Goal: Task Accomplishment & Management: Complete application form

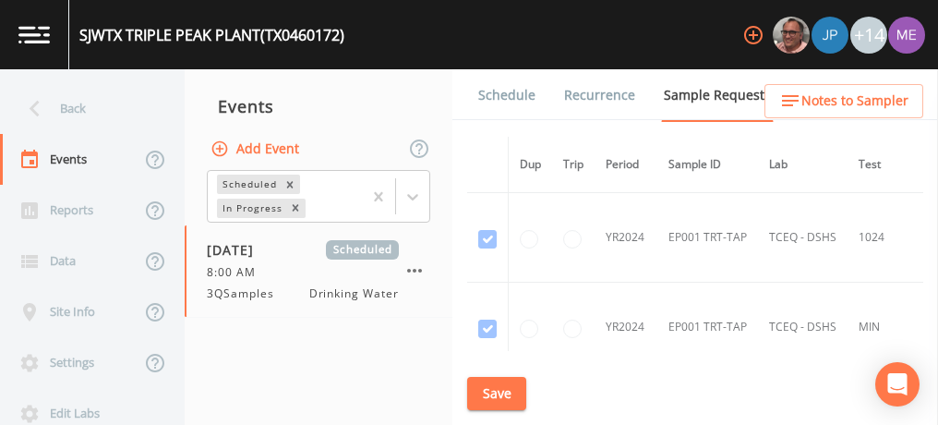
scroll to position [14589, 190]
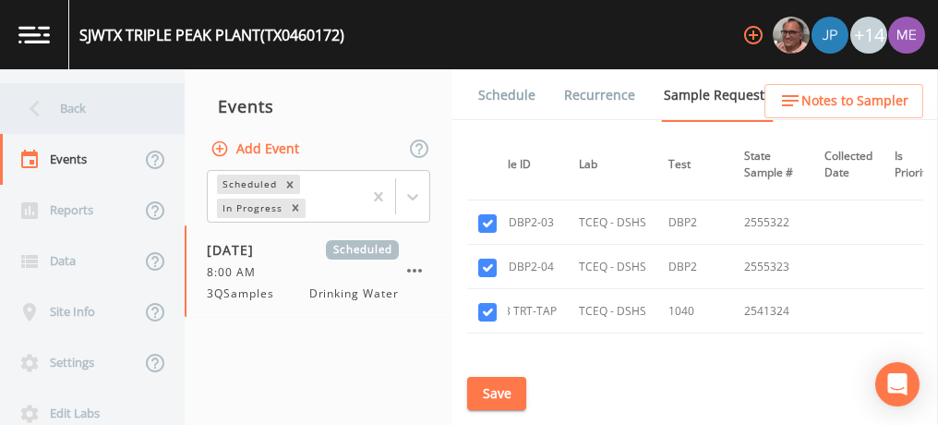
click at [73, 115] on div "Back" at bounding box center [83, 108] width 166 height 51
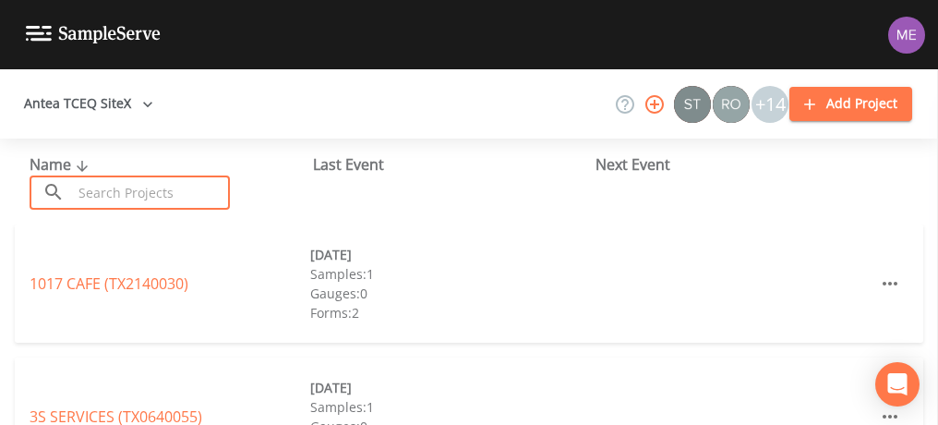
click at [101, 199] on input "text" at bounding box center [151, 192] width 158 height 34
type input "C"
type input "B"
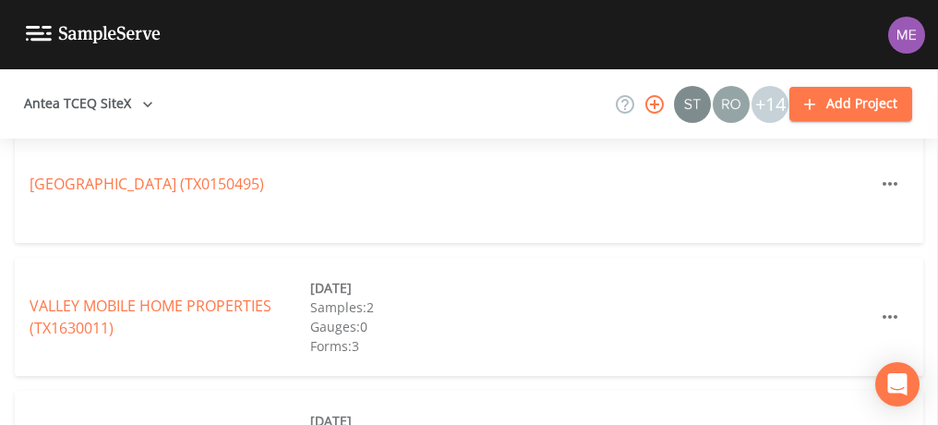
scroll to position [1565, 0]
type input "Valley"
click at [213, 303] on link "VALLEY MOBILE HOME PROPERTIES (TX1630011)" at bounding box center [151, 315] width 242 height 42
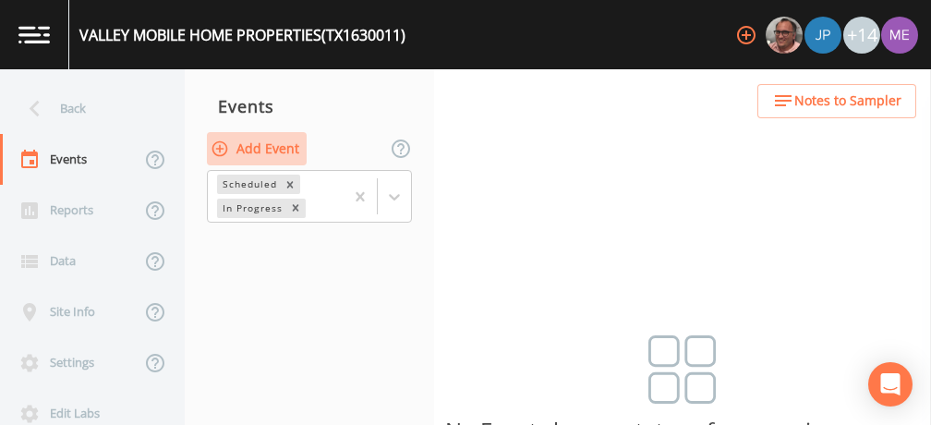
click at [290, 152] on button "Add Event" at bounding box center [257, 149] width 100 height 34
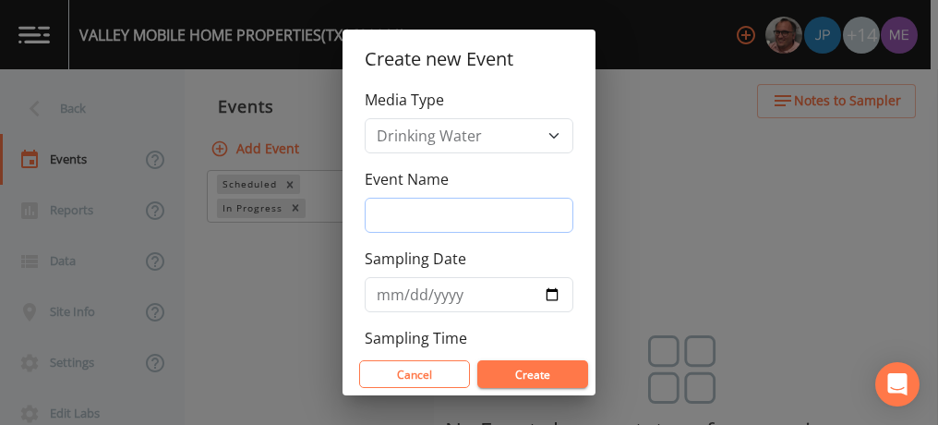
click at [390, 214] on input "Event Name" at bounding box center [469, 215] width 209 height 35
type input "3QSamples"
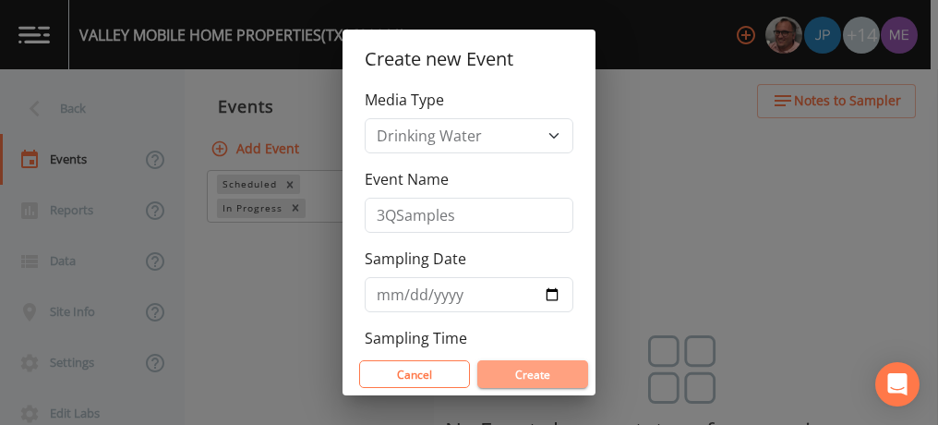
click at [531, 379] on button "Create" at bounding box center [533, 374] width 111 height 28
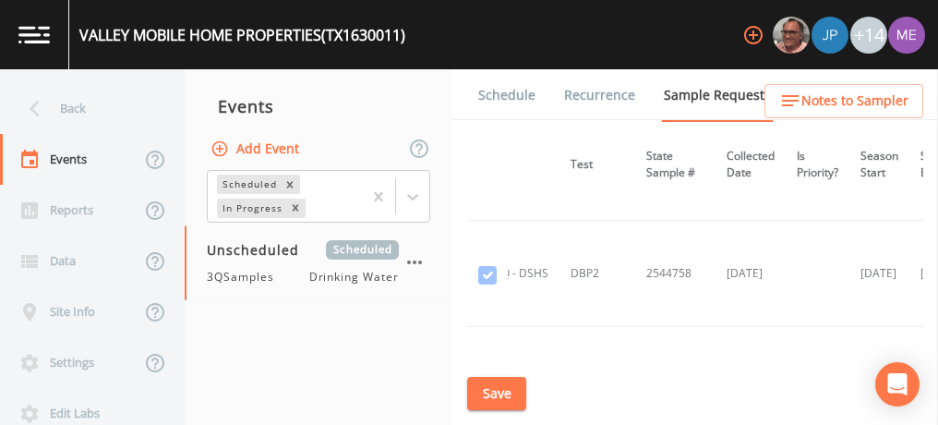
scroll to position [503, 298]
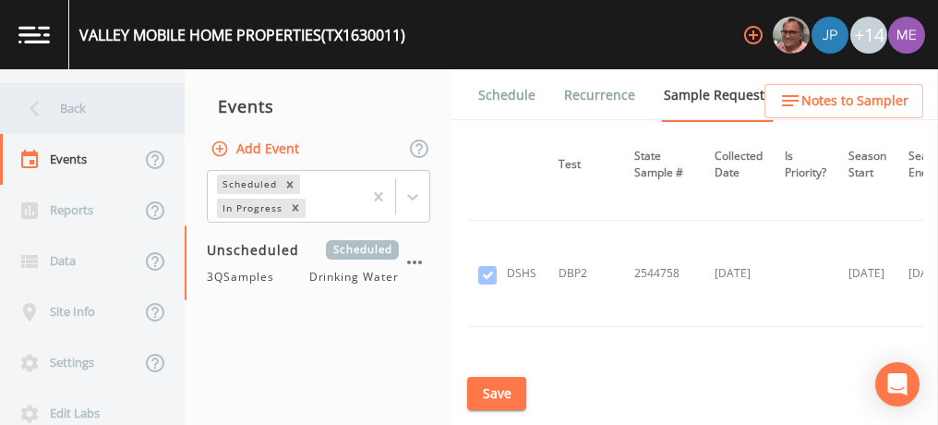
click at [79, 112] on div "Back" at bounding box center [83, 108] width 166 height 51
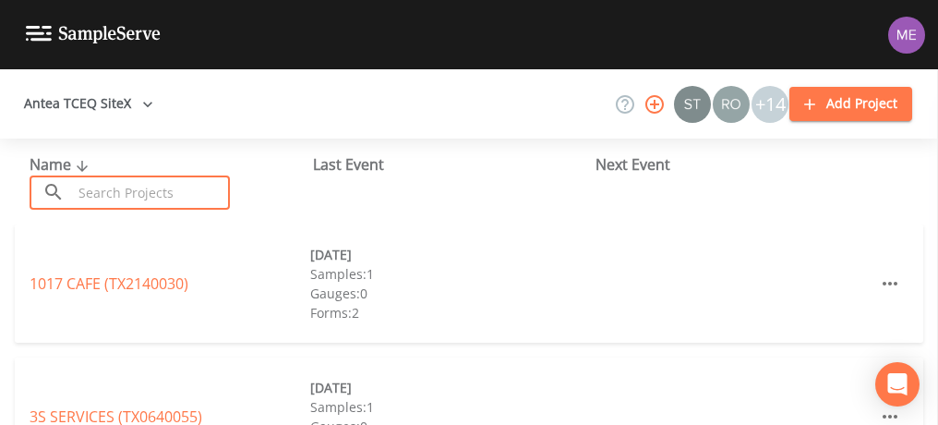
click at [122, 206] on input "text" at bounding box center [151, 192] width 158 height 34
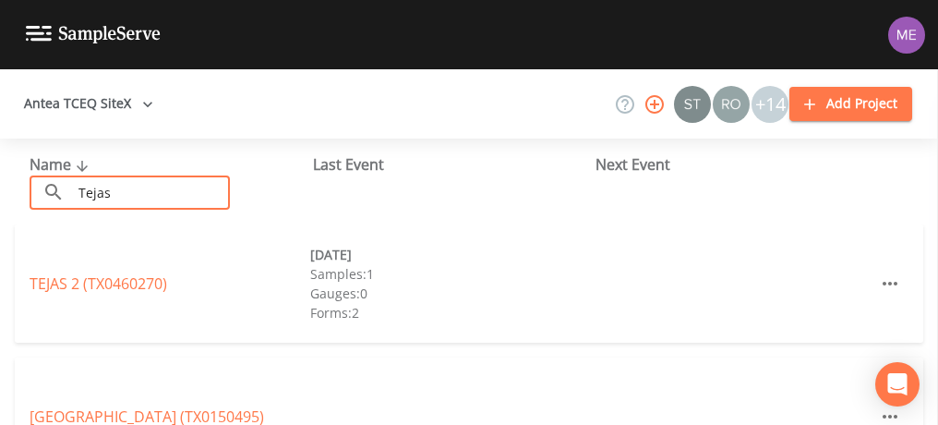
scroll to position [65, 0]
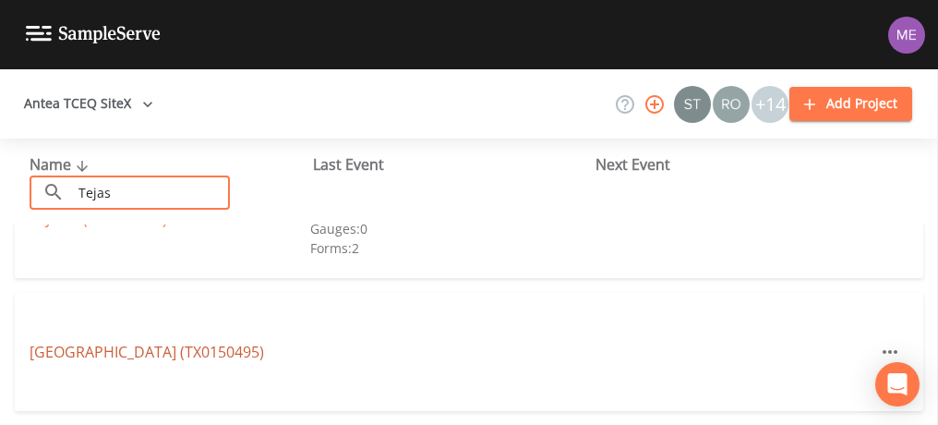
type input "Tejas"
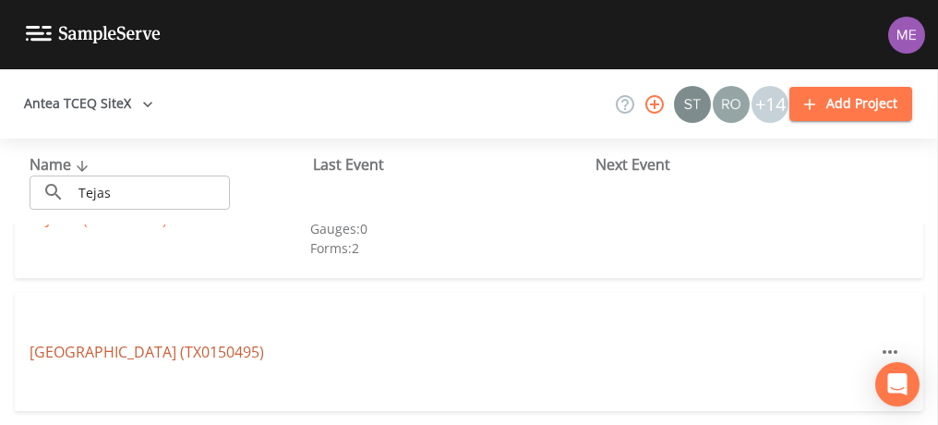
click at [151, 351] on link "[GEOGRAPHIC_DATA] (TX0150495)" at bounding box center [147, 352] width 235 height 20
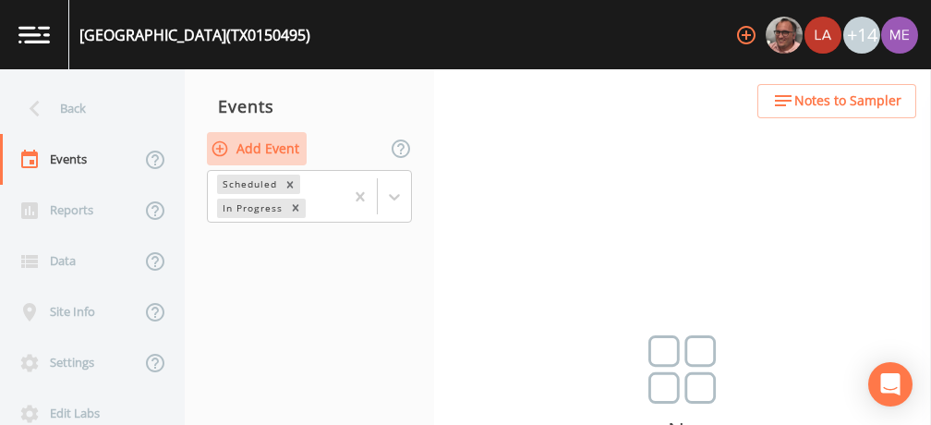
click at [288, 146] on button "Add Event" at bounding box center [257, 149] width 100 height 34
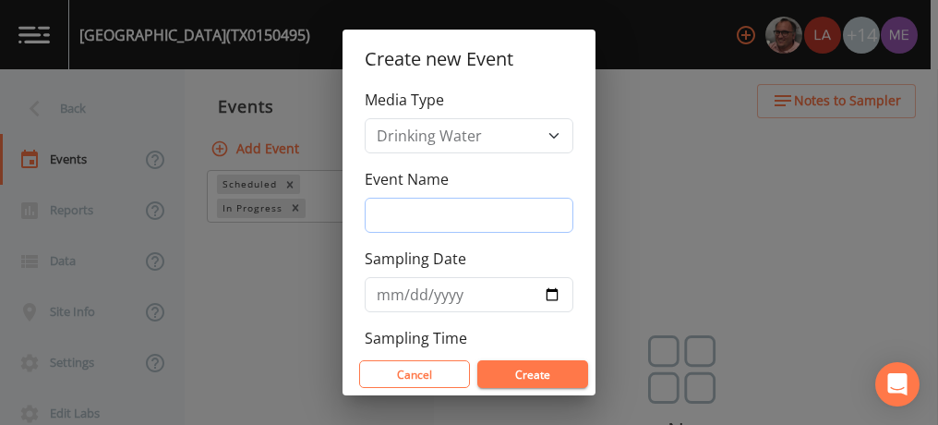
click at [393, 212] on input "Event Name" at bounding box center [469, 215] width 209 height 35
type input "3QSamples"
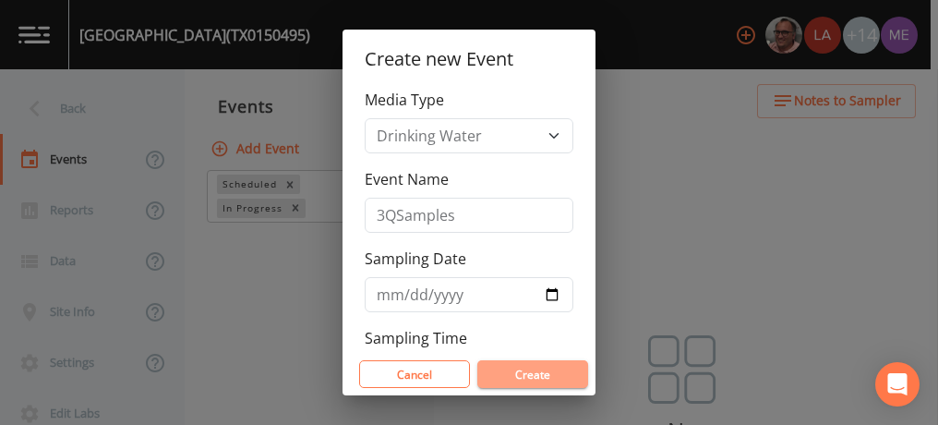
click at [523, 380] on button "Create" at bounding box center [533, 374] width 111 height 28
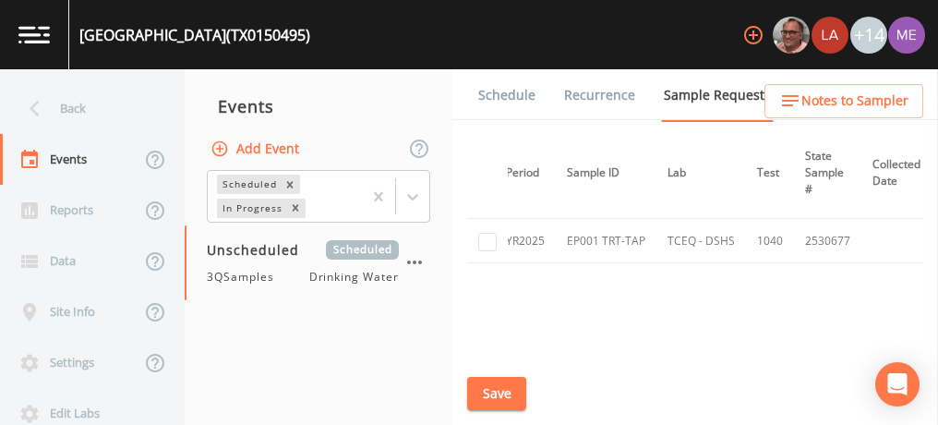
scroll to position [97, 0]
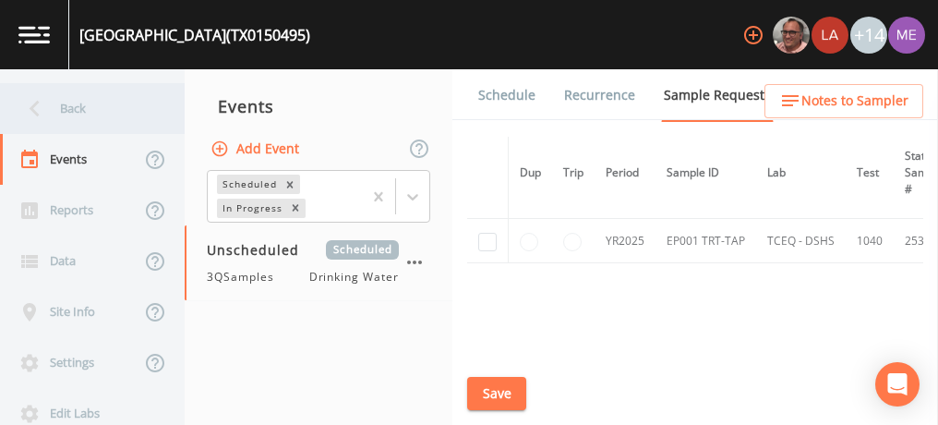
click at [71, 115] on div "Back" at bounding box center [83, 108] width 166 height 51
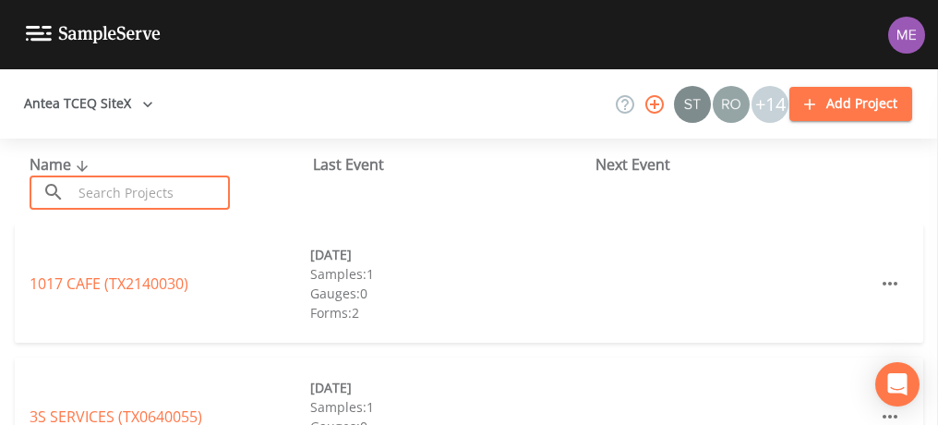
click at [85, 189] on input "text" at bounding box center [151, 192] width 158 height 34
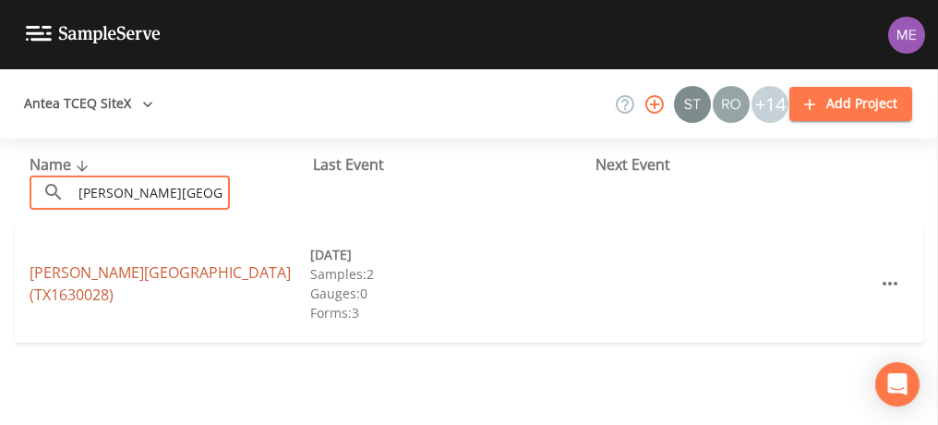
type input "[PERSON_NAME][GEOGRAPHIC_DATA]"
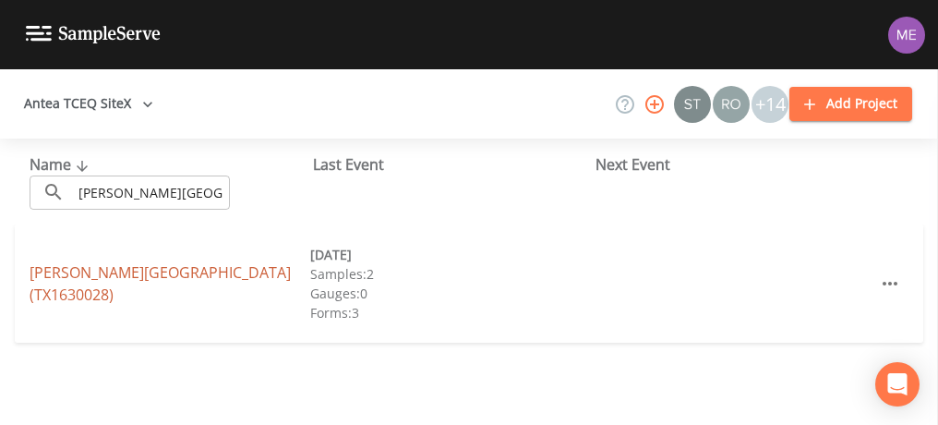
click at [117, 281] on link "[PERSON_NAME][GEOGRAPHIC_DATA] (TX1630028)" at bounding box center [160, 283] width 261 height 42
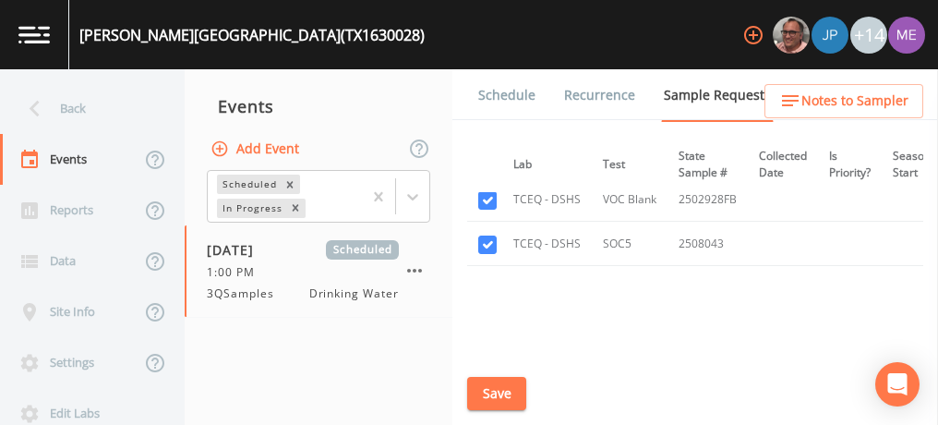
scroll to position [1105, 0]
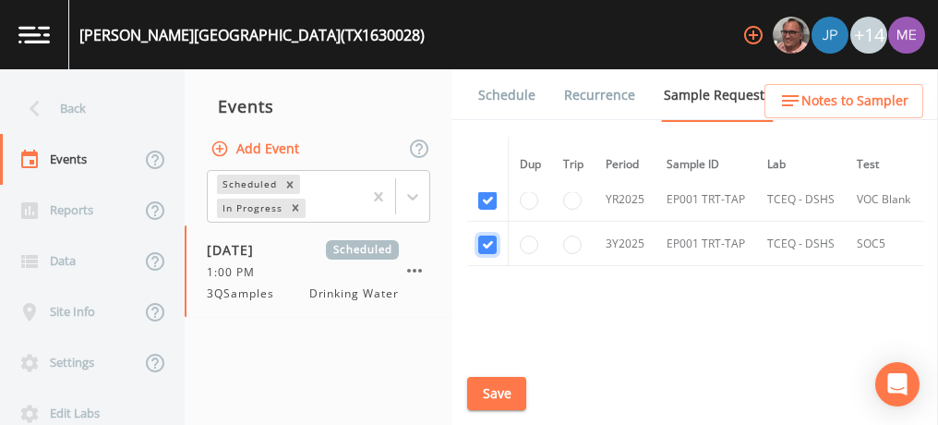
click at [490, 236] on input "checkbox" at bounding box center [487, 245] width 18 height 18
checkbox input "false"
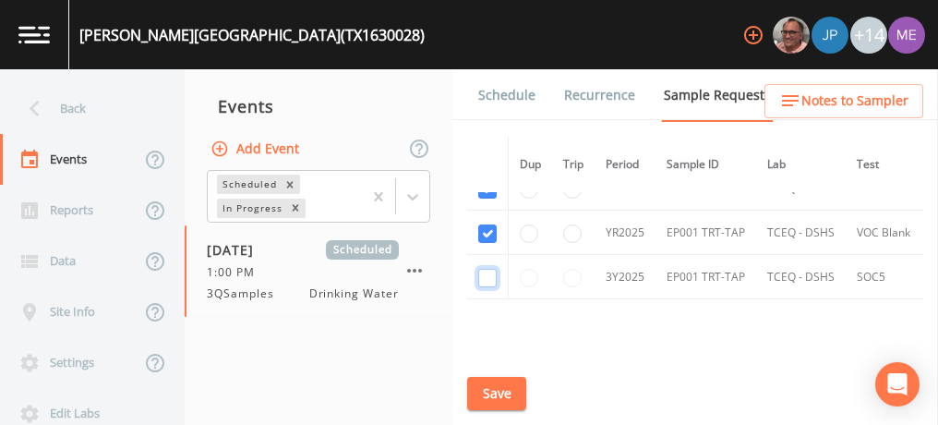
scroll to position [1068, 0]
click at [490, 230] on input "checkbox" at bounding box center [487, 237] width 18 height 18
checkbox input "false"
click at [490, 230] on input "checkbox" at bounding box center [487, 233] width 18 height 18
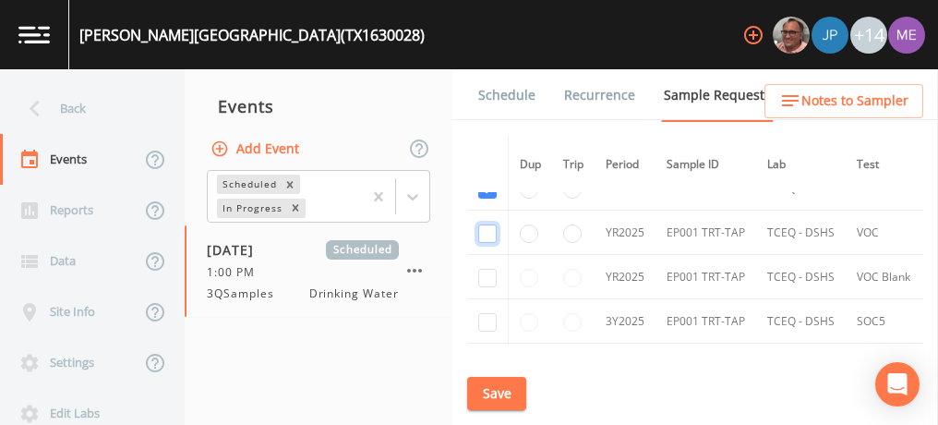
checkbox input "false"
click at [490, 230] on input "checkbox" at bounding box center [487, 233] width 18 height 18
checkbox input "false"
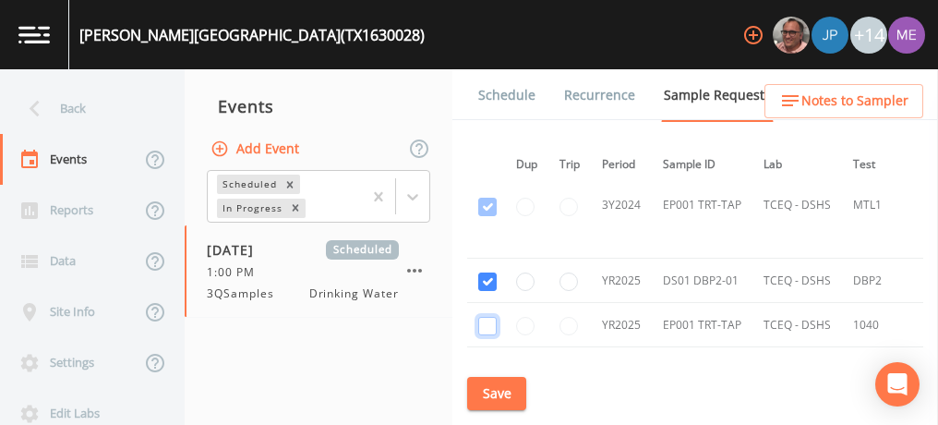
scroll to position [884, 4]
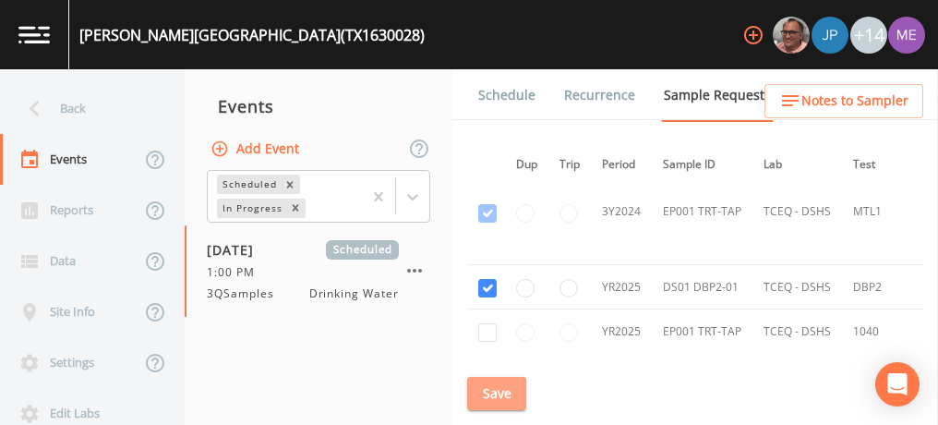
click at [488, 393] on button "Save" at bounding box center [496, 394] width 59 height 34
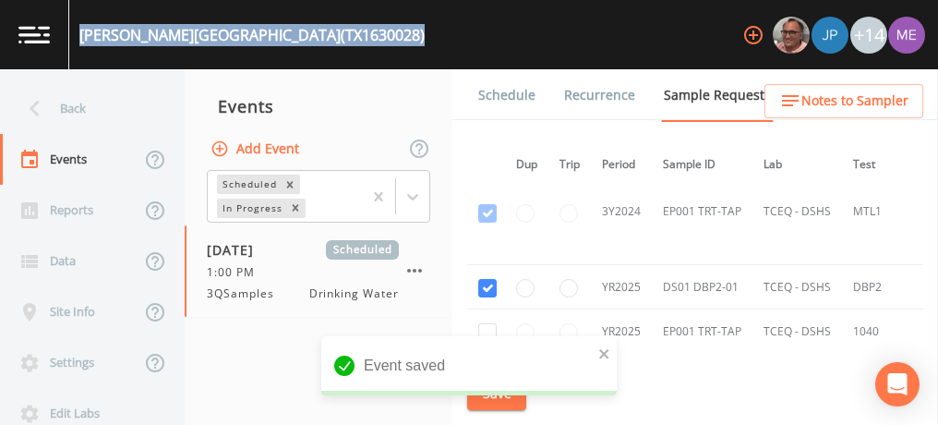
drag, startPoint x: 79, startPoint y: 33, endPoint x: 349, endPoint y: 36, distance: 269.7
click at [349, 36] on div "[PERSON_NAME][GEOGRAPHIC_DATA] (TX1630028) +14" at bounding box center [469, 34] width 938 height 69
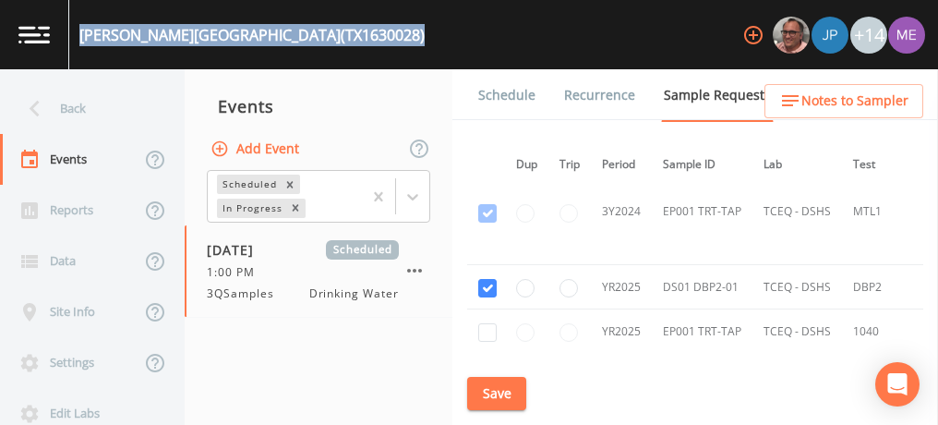
copy div "[PERSON_NAME][GEOGRAPHIC_DATA] (TX1630028)"
click at [501, 399] on button "Save" at bounding box center [496, 394] width 59 height 34
click at [502, 93] on link "Schedule" at bounding box center [507, 95] width 63 height 52
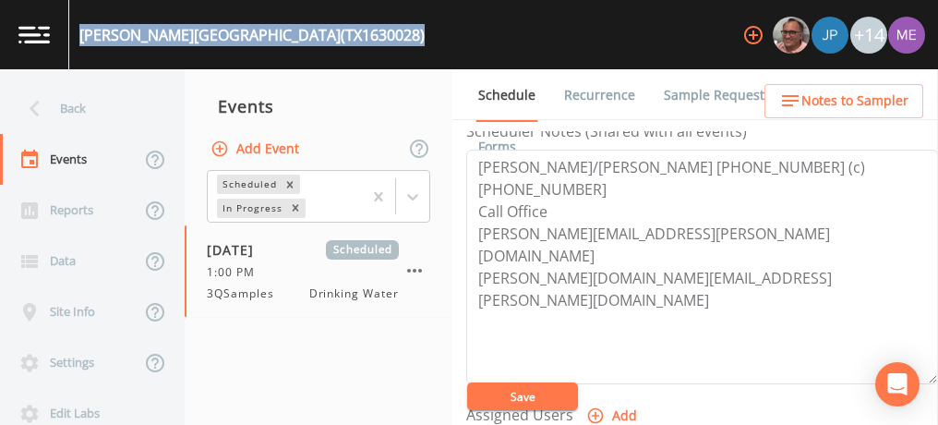
scroll to position [659, 0]
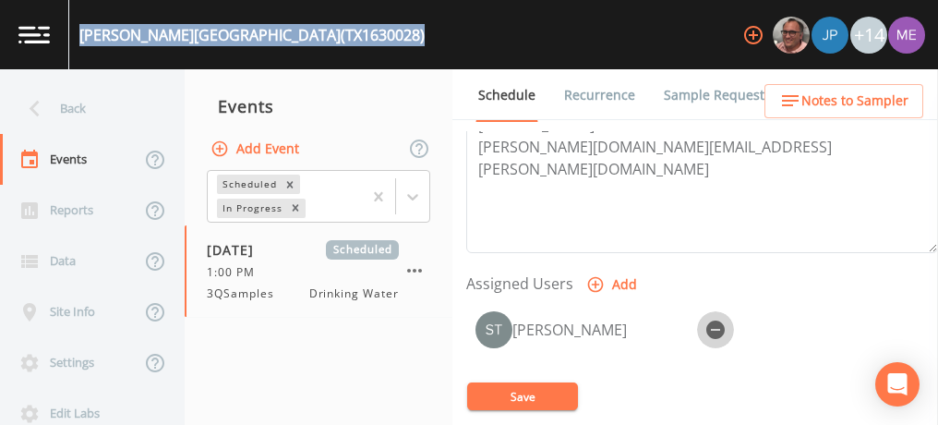
click at [715, 326] on icon "button" at bounding box center [716, 330] width 18 height 18
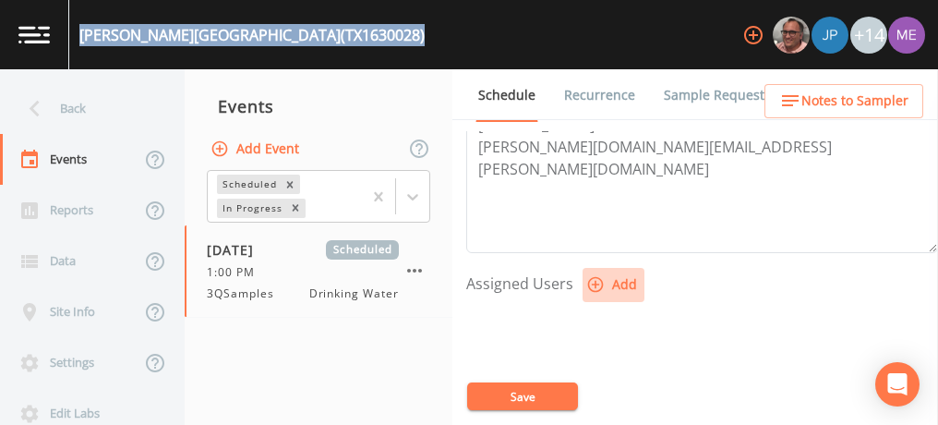
click at [591, 281] on icon "button" at bounding box center [596, 285] width 16 height 16
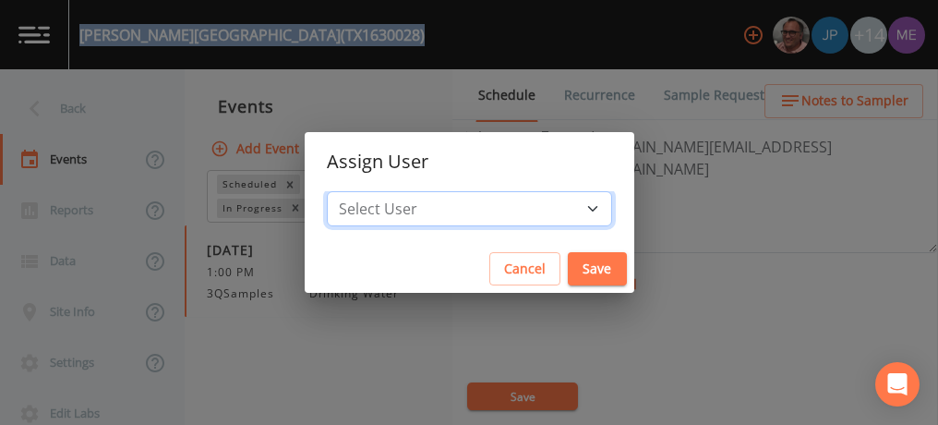
click at [561, 207] on select "Select User [PERSON_NAME] [PERSON_NAME] [PERSON_NAME] [PERSON_NAME] [PERSON_NAM…" at bounding box center [469, 208] width 285 height 35
select select "82fcd260-406f-4720-af66-0de7f1917f1c"
click at [355, 191] on select "Select User [PERSON_NAME] [PERSON_NAME] [PERSON_NAME] [PERSON_NAME] [PERSON_NAM…" at bounding box center [469, 208] width 285 height 35
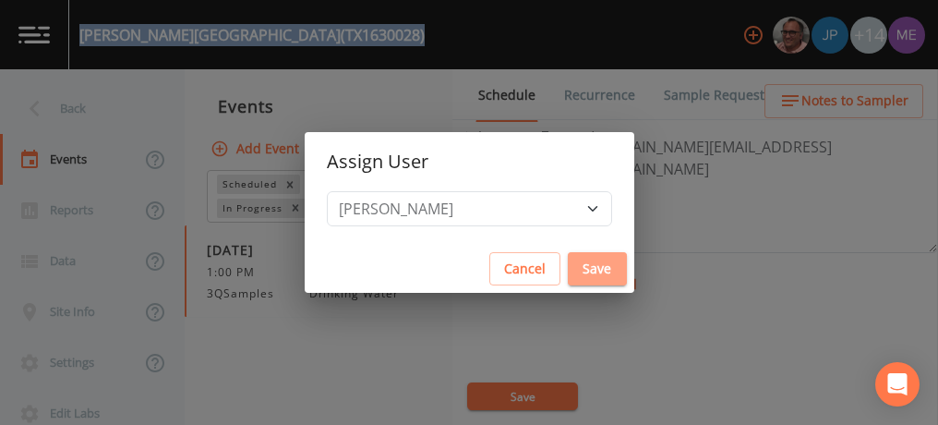
click at [568, 261] on button "Save" at bounding box center [597, 269] width 59 height 34
select select
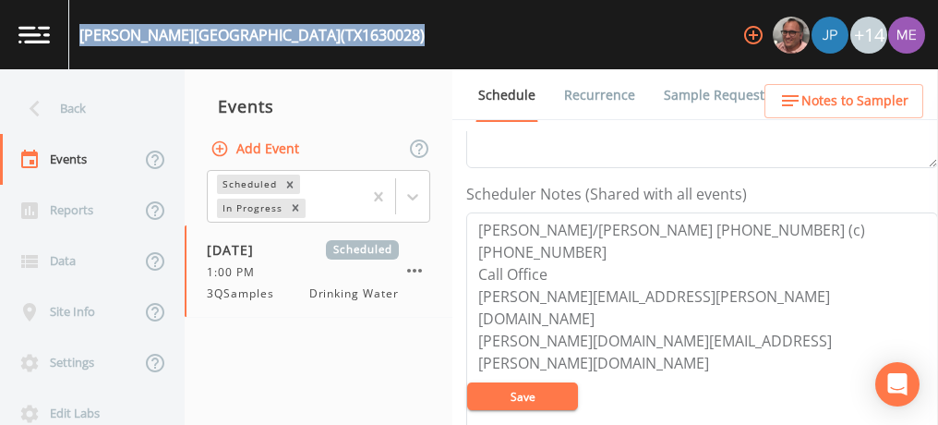
scroll to position [462, 0]
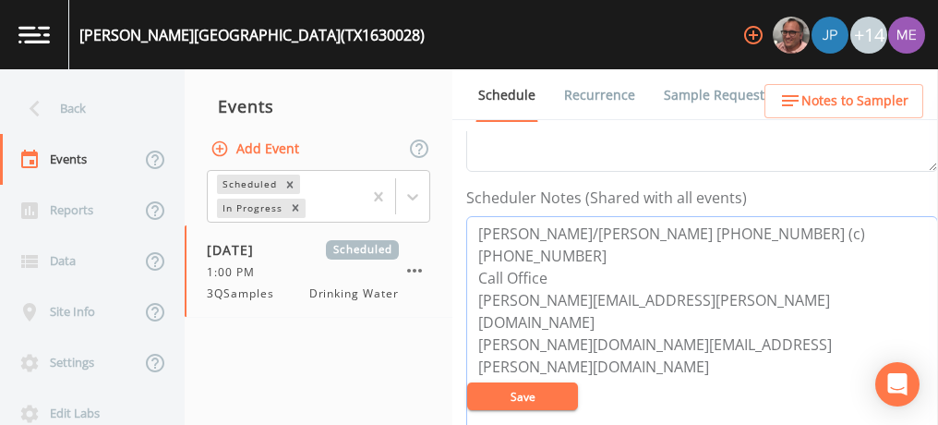
drag, startPoint x: 478, startPoint y: 225, endPoint x: 846, endPoint y: 232, distance: 367.7
click at [846, 232] on textarea "[PERSON_NAME]/[PERSON_NAME] [PHONE_NUMBER] (c) [PHONE_NUMBER] Call Office [PERS…" at bounding box center [702, 333] width 472 height 235
